Goal: Information Seeking & Learning: Learn about a topic

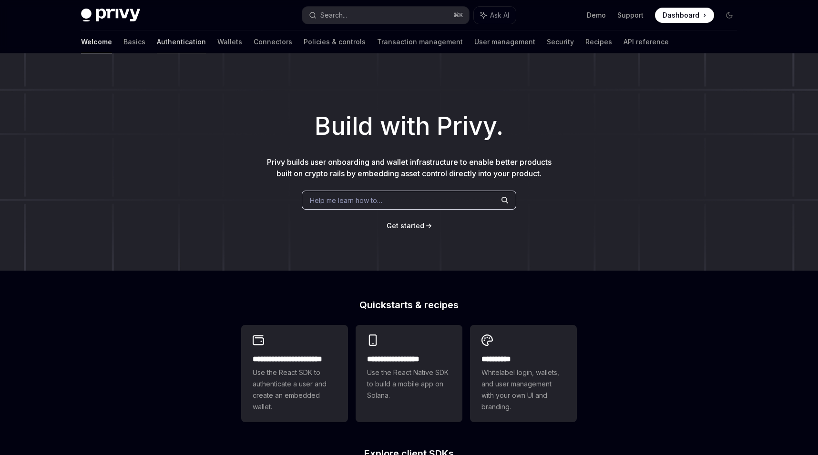
click at [157, 40] on link "Authentication" at bounding box center [181, 42] width 49 height 23
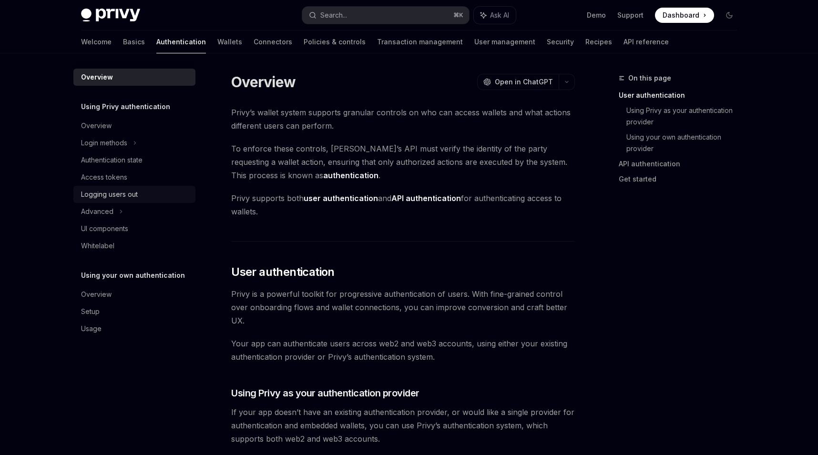
click at [127, 191] on div "Logging users out" at bounding box center [109, 194] width 57 height 11
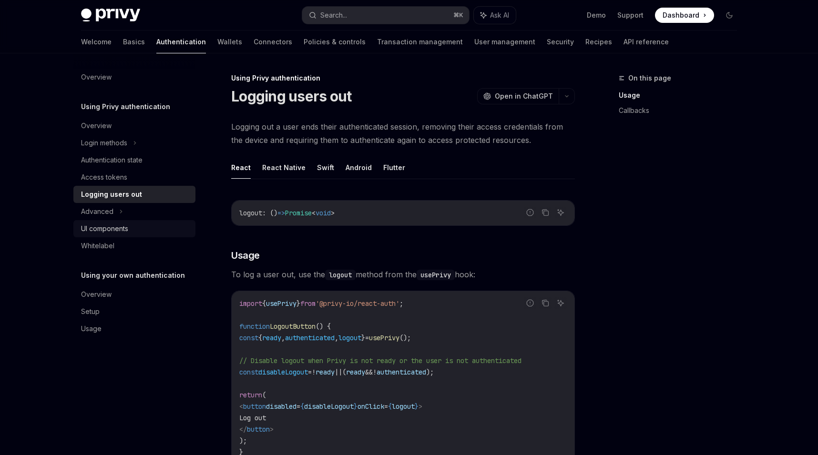
click at [131, 226] on div "UI components" at bounding box center [135, 228] width 109 height 11
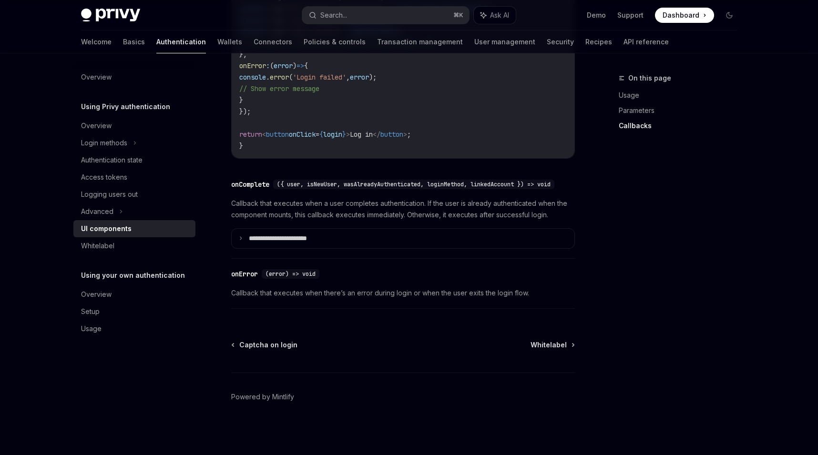
scroll to position [1362, 0]
click at [153, 297] on div "Overview" at bounding box center [135, 294] width 109 height 11
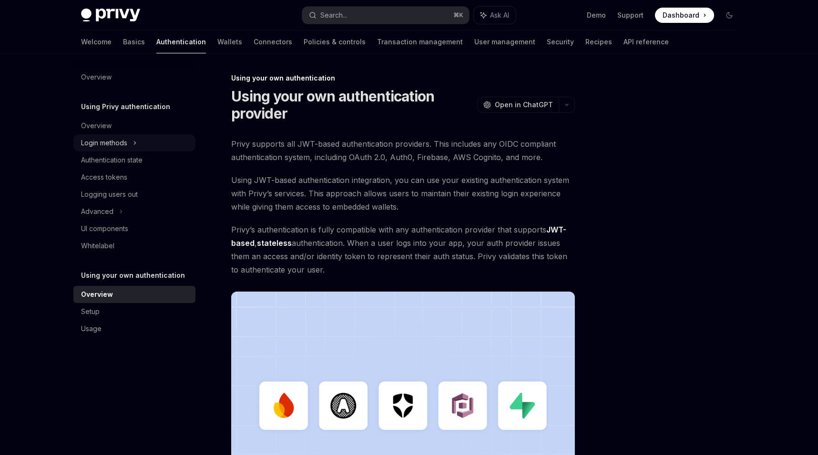
click at [146, 146] on div "Login methods" at bounding box center [134, 142] width 122 height 17
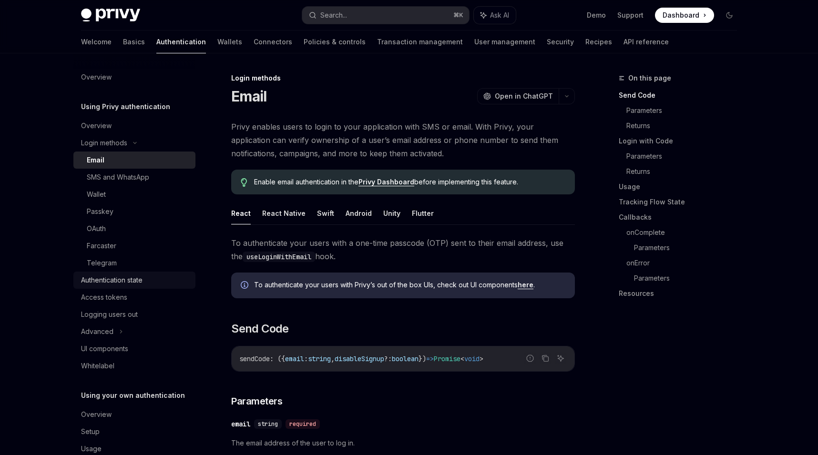
click at [140, 281] on div "Authentication state" at bounding box center [112, 280] width 62 height 11
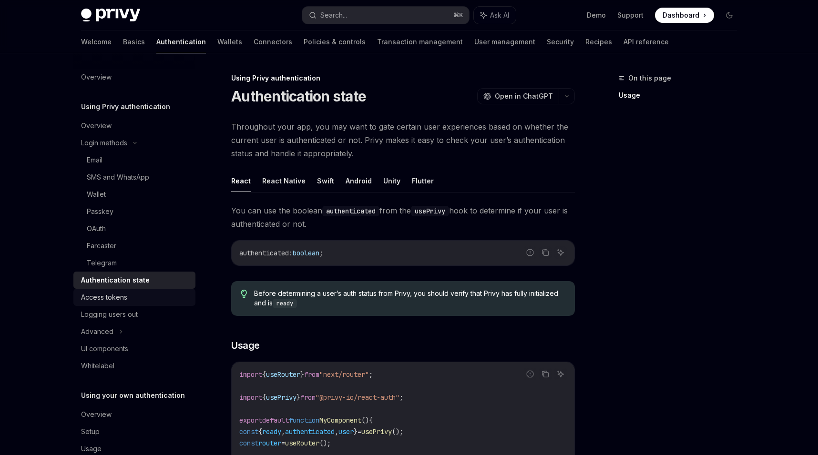
click at [139, 295] on div "Access tokens" at bounding box center [135, 297] width 109 height 11
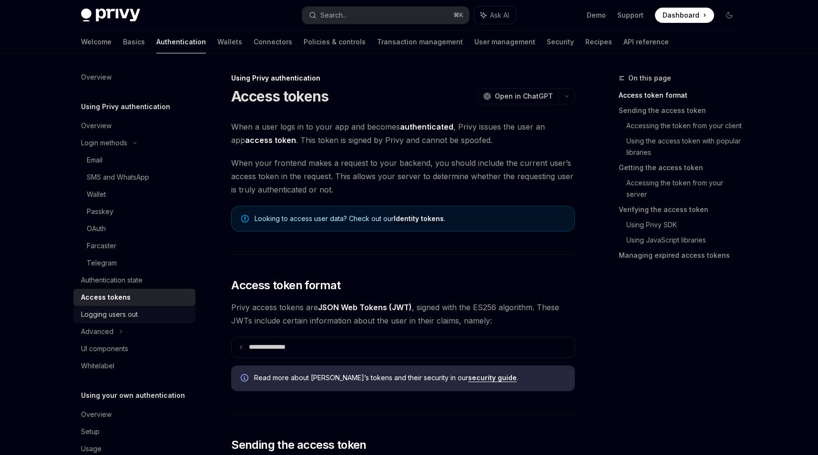
click at [141, 312] on div "Logging users out" at bounding box center [135, 314] width 109 height 11
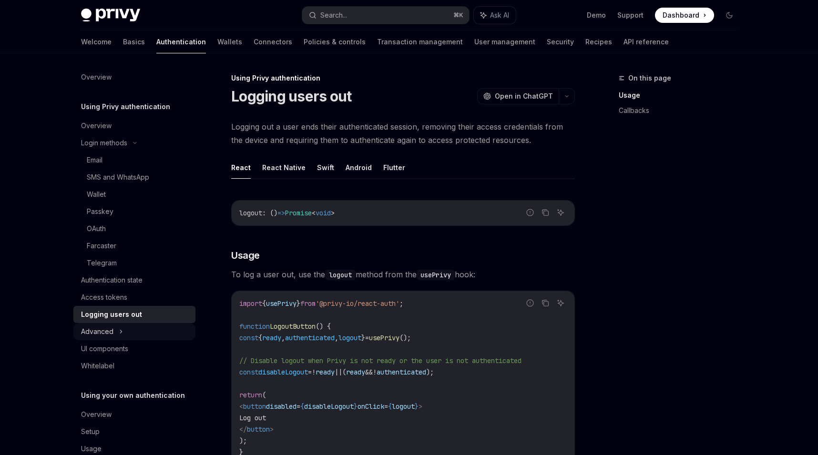
click at [143, 331] on div "Advanced" at bounding box center [134, 331] width 122 height 17
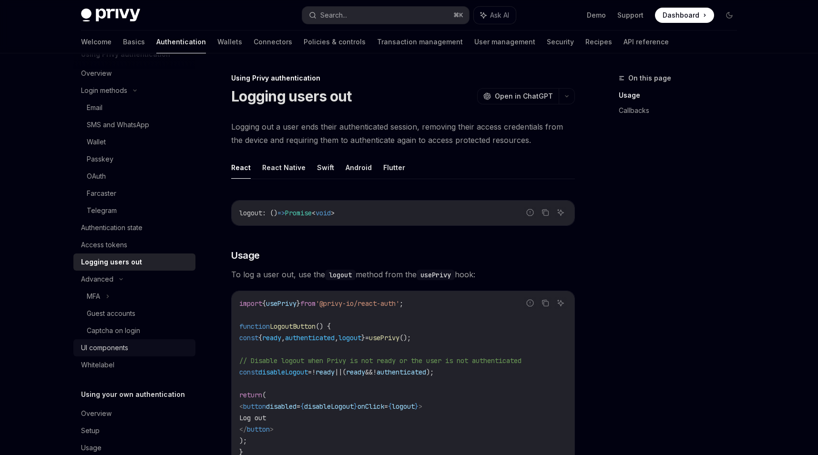
scroll to position [53, 0]
click at [149, 348] on div "UI components" at bounding box center [135, 347] width 109 height 11
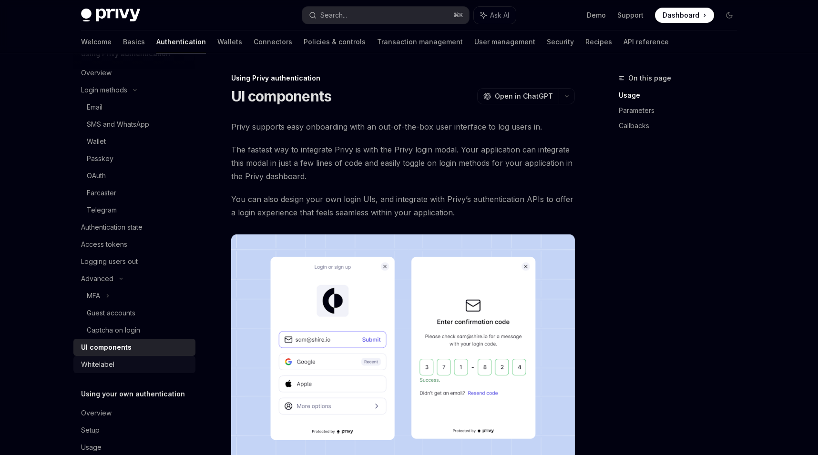
click at [149, 368] on div "Whitelabel" at bounding box center [135, 364] width 109 height 11
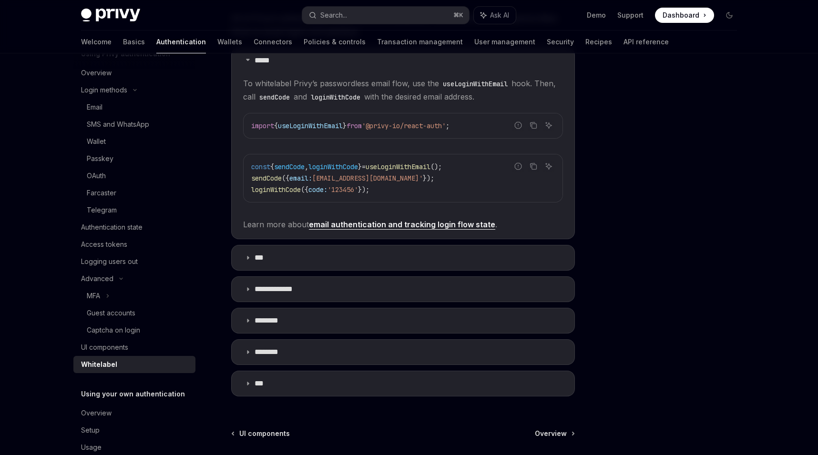
scroll to position [210, 0]
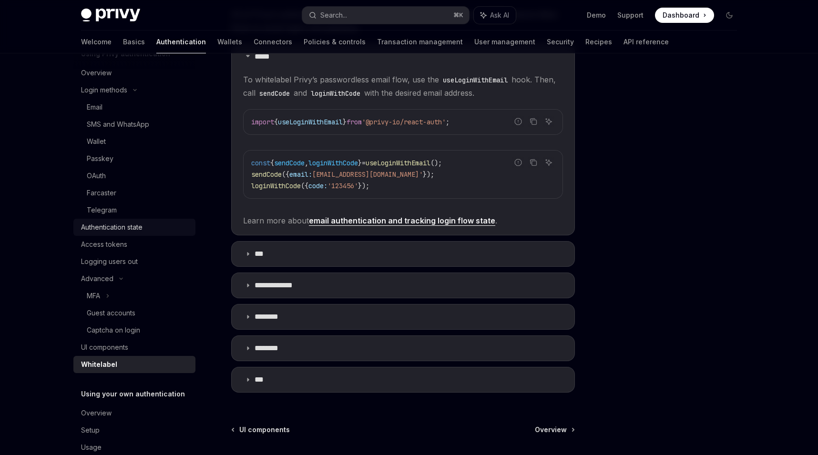
click at [137, 227] on div "Authentication state" at bounding box center [112, 227] width 62 height 11
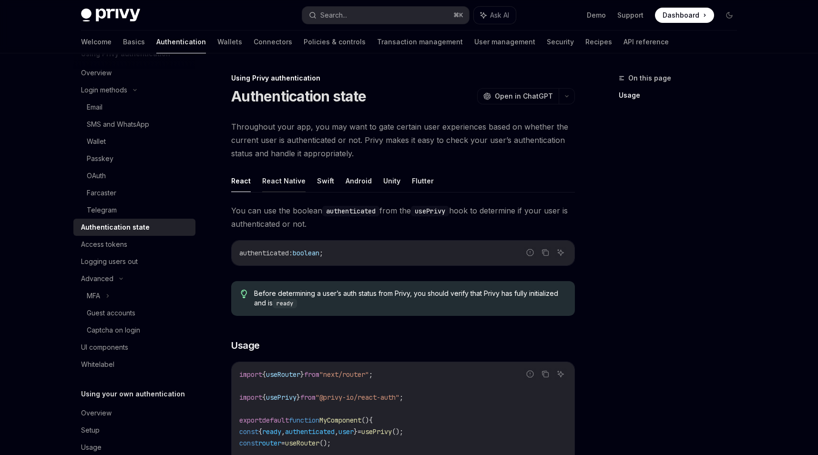
click at [279, 183] on button "React Native" at bounding box center [283, 181] width 43 height 22
type textarea "*"
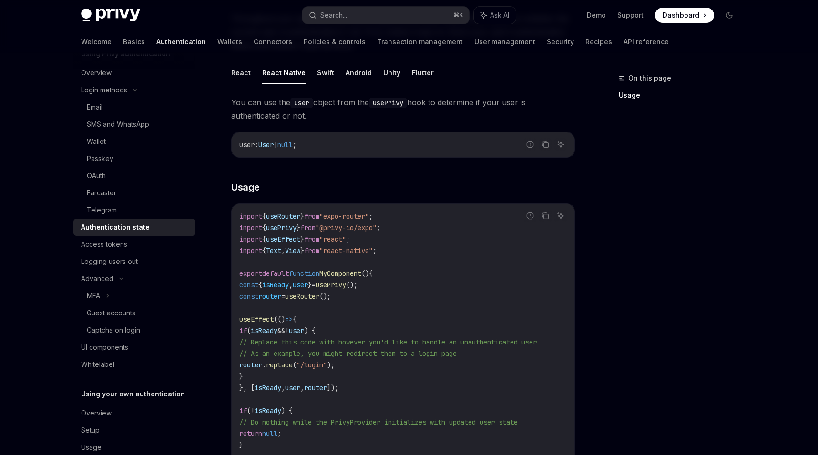
scroll to position [102, 0]
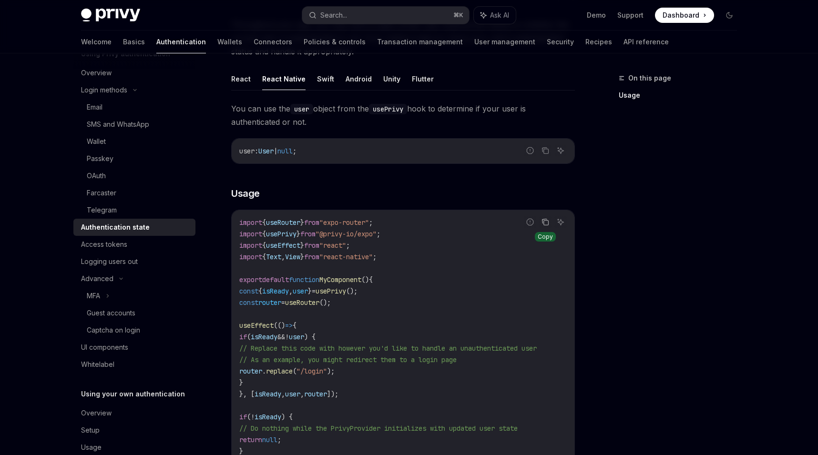
click at [545, 223] on icon "Copy the contents from the code block" at bounding box center [546, 222] width 8 height 8
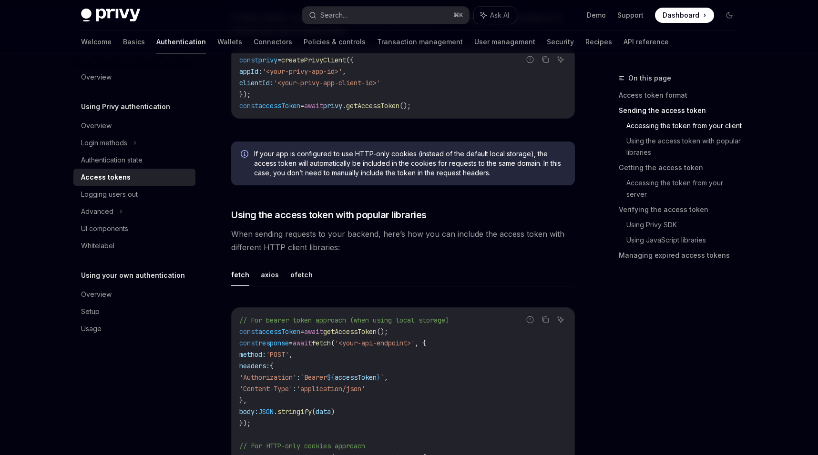
scroll to position [563, 0]
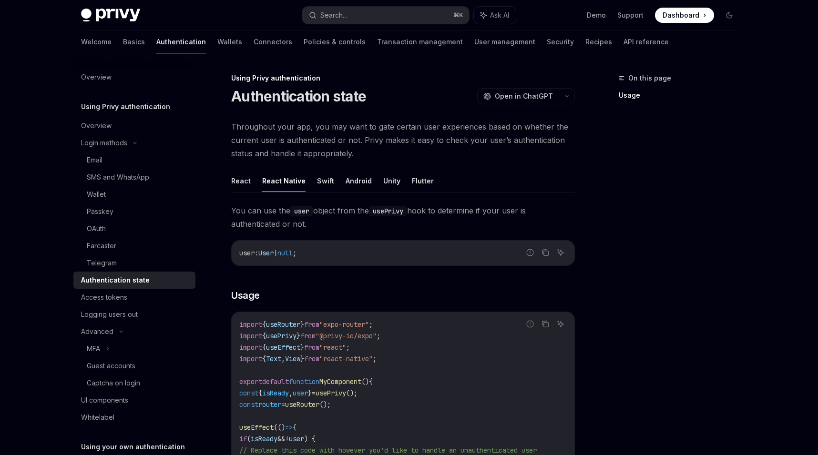
scroll to position [53, 0]
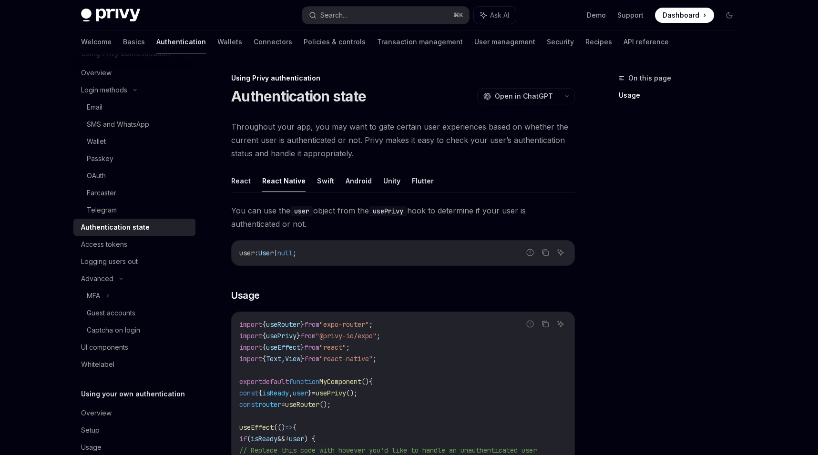
click at [673, 20] on span "Dashboard" at bounding box center [681, 15] width 37 height 10
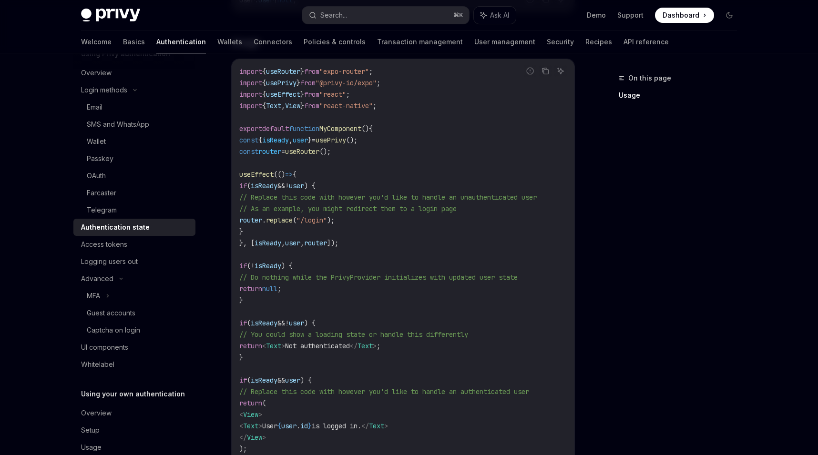
scroll to position [355, 0]
